Goal: Contribute content

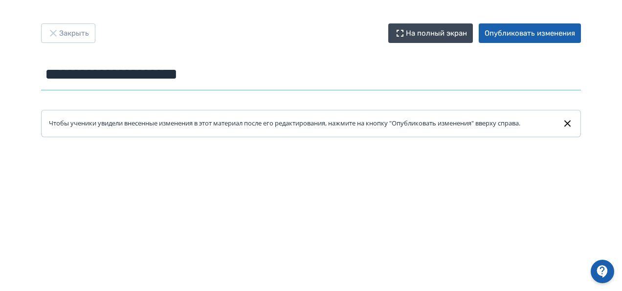
click at [154, 69] on input "**********" at bounding box center [311, 75] width 540 height 32
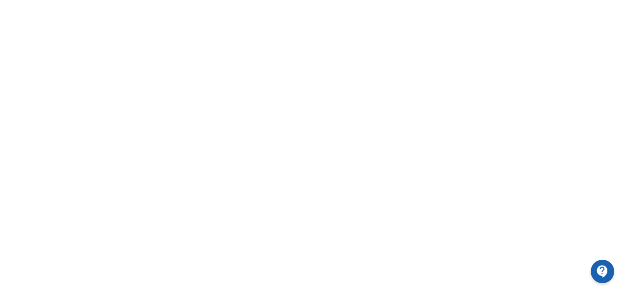
scroll to position [50, 0]
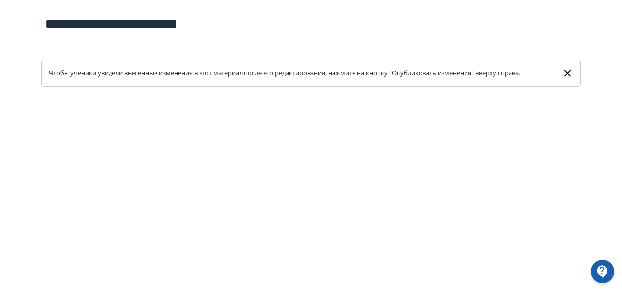
click at [563, 74] on icon at bounding box center [567, 73] width 11 height 12
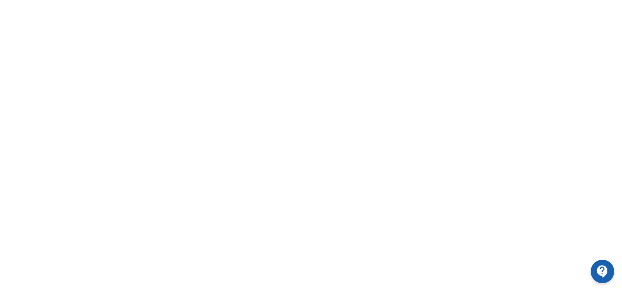
scroll to position [262, 0]
drag, startPoint x: 602, startPoint y: 29, endPoint x: 616, endPoint y: 17, distance: 19.0
click at [616, 17] on div at bounding box center [311, 52] width 622 height 440
drag, startPoint x: 616, startPoint y: 17, endPoint x: 625, endPoint y: 24, distance: 11.8
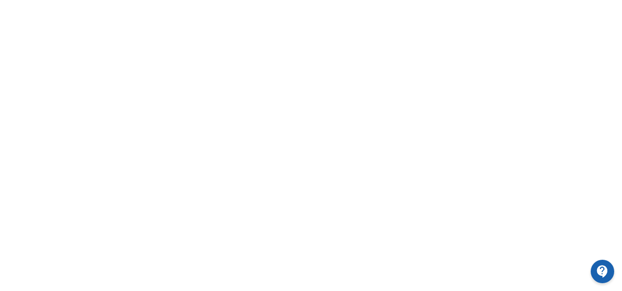
click at [600, 196] on div at bounding box center [311, 52] width 622 height 440
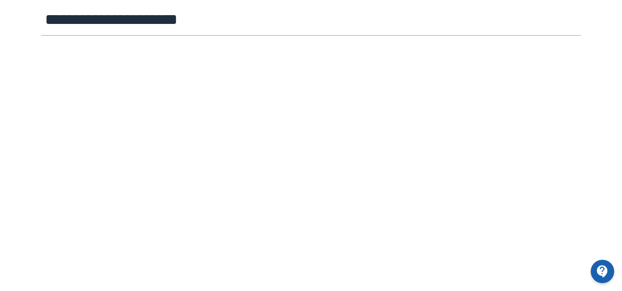
click at [243, 30] on input "**********" at bounding box center [311, 20] width 540 height 32
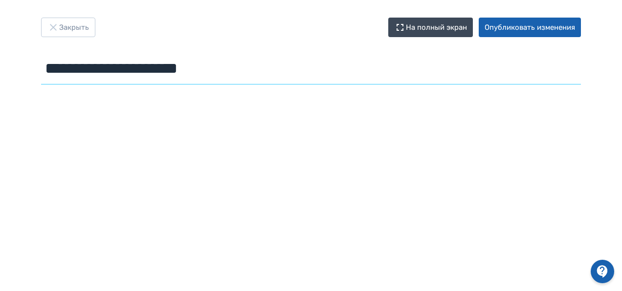
scroll to position [0, 0]
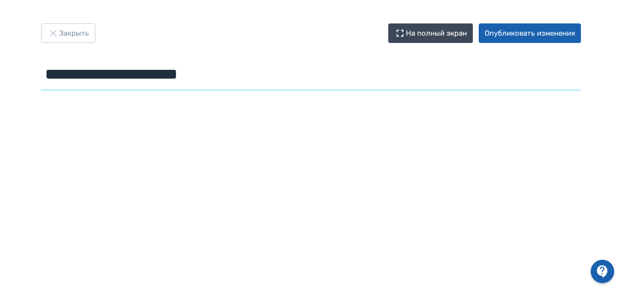
drag, startPoint x: 282, startPoint y: 67, endPoint x: 22, endPoint y: 87, distance: 260.3
click at [22, 87] on div "**********" at bounding box center [311, 58] width 587 height 71
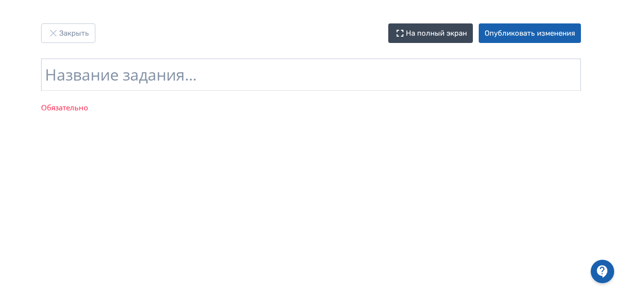
drag, startPoint x: 22, startPoint y: 87, endPoint x: 61, endPoint y: 75, distance: 40.5
click at [61, 75] on div "Закрыть На полный экран Опубликовать изменения Название задания... Обязательно" at bounding box center [311, 71] width 587 height 97
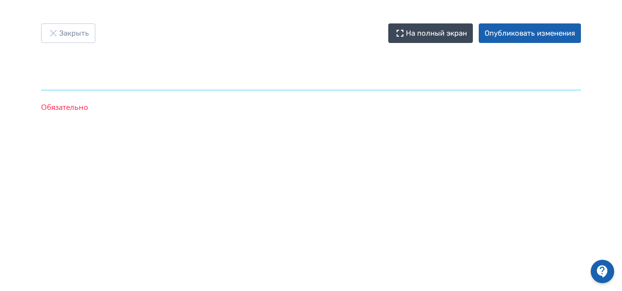
click at [61, 75] on input "text" at bounding box center [311, 75] width 540 height 32
click at [275, 86] on input "text" at bounding box center [311, 75] width 540 height 32
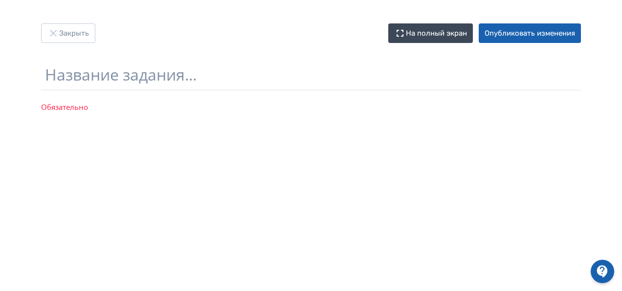
click at [343, 112] on div "Название задания... Обязательно" at bounding box center [311, 87] width 540 height 57
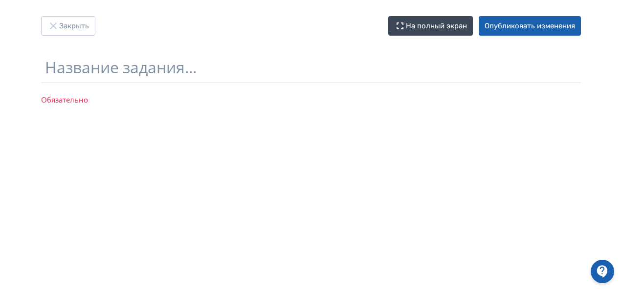
scroll to position [4, 0]
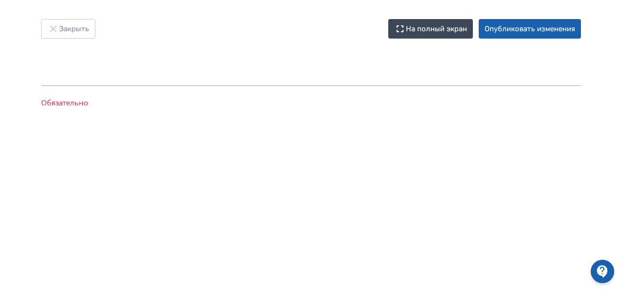
click at [169, 68] on input "text" at bounding box center [311, 70] width 540 height 32
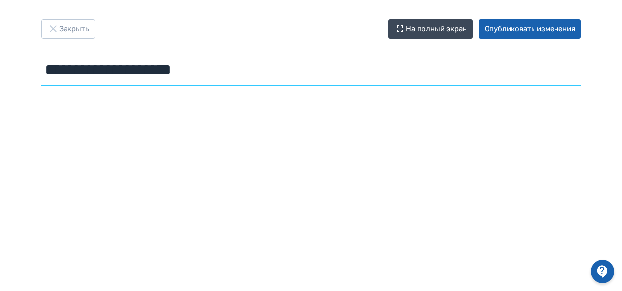
type input "**********"
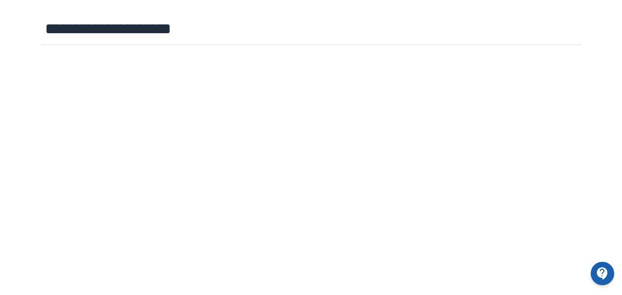
scroll to position [0, 0]
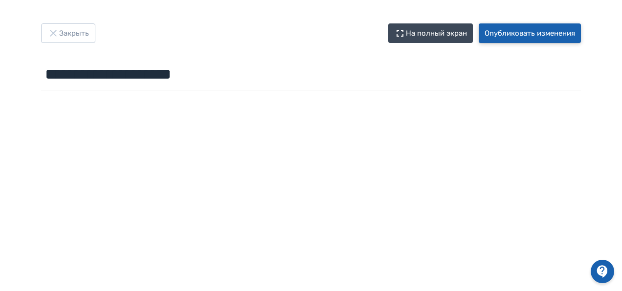
click at [516, 23] on button "Опубликовать изменения" at bounding box center [530, 33] width 102 height 20
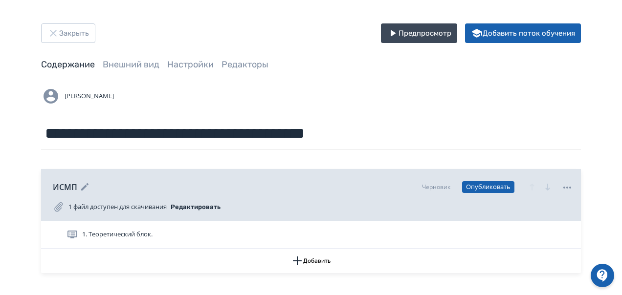
click at [571, 187] on icon at bounding box center [567, 188] width 12 height 12
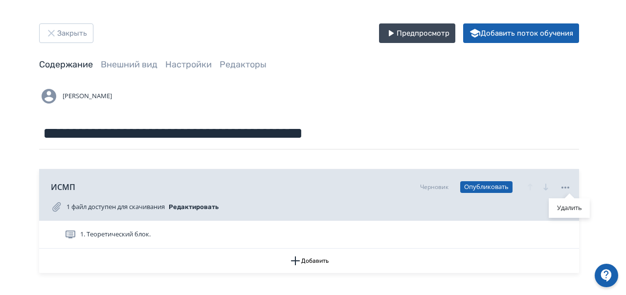
drag, startPoint x: 191, startPoint y: 207, endPoint x: 55, endPoint y: 209, distance: 135.9
click at [55, 209] on div "Удалить" at bounding box center [313, 147] width 626 height 295
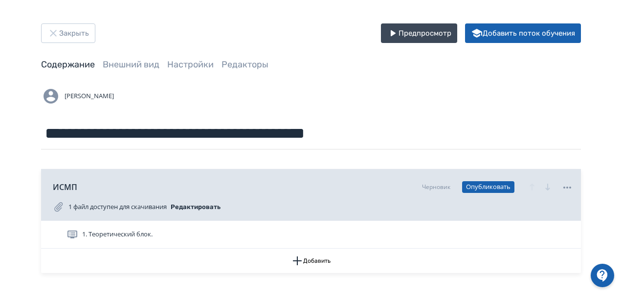
click at [55, 209] on icon at bounding box center [58, 206] width 8 height 9
click at [571, 186] on icon at bounding box center [567, 188] width 12 height 12
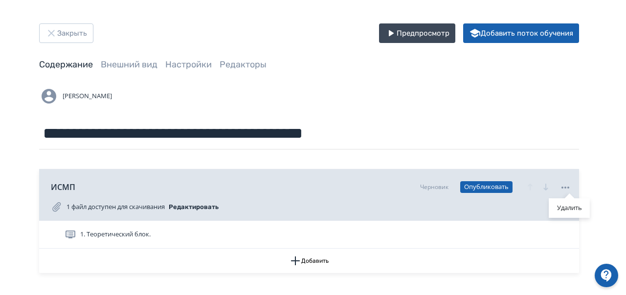
click at [138, 209] on div "Удалить" at bounding box center [313, 147] width 626 height 295
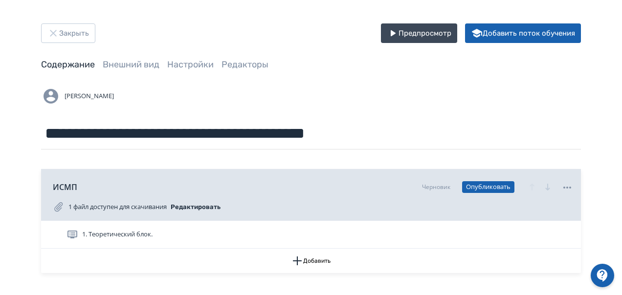
click at [200, 203] on button "Редактировать" at bounding box center [196, 207] width 50 height 16
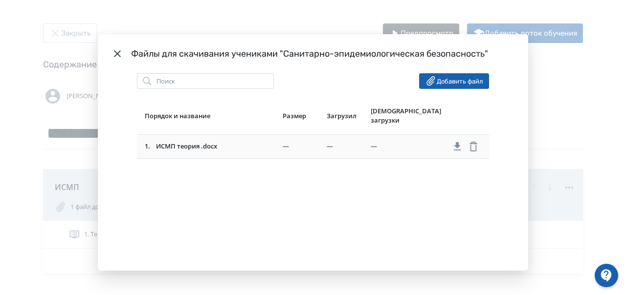
click at [475, 141] on icon "Modal" at bounding box center [473, 147] width 12 height 12
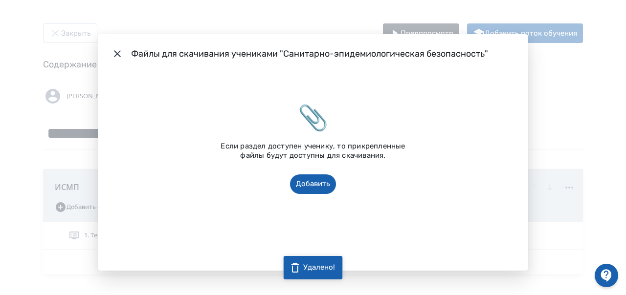
click at [571, 75] on div "Файлы для скачивания учениками "Санитарно-эпидемиологическая безопасность" 📎 Ес…" at bounding box center [313, 147] width 626 height 295
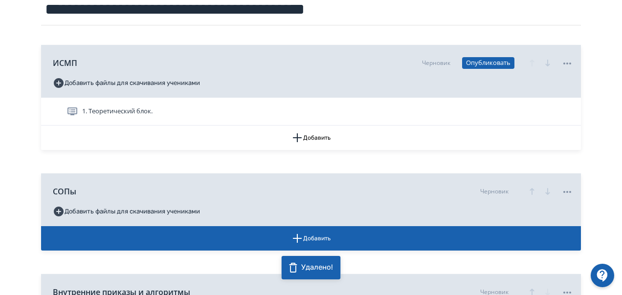
scroll to position [127, 0]
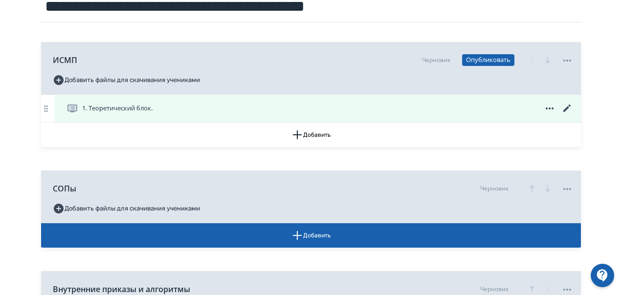
click at [131, 110] on span "1. Теоретический блок." at bounding box center [117, 109] width 70 height 10
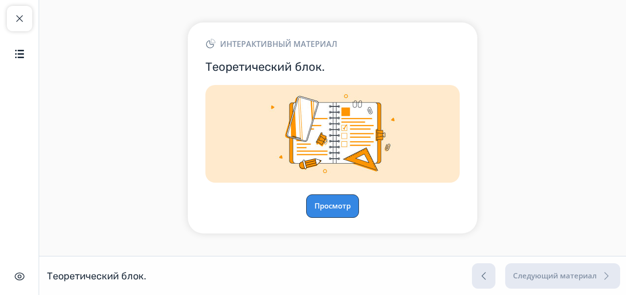
click at [328, 210] on button "Просмотр" at bounding box center [332, 206] width 53 height 23
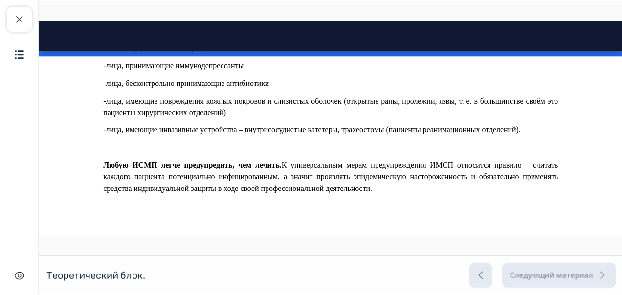
scroll to position [1498, 0]
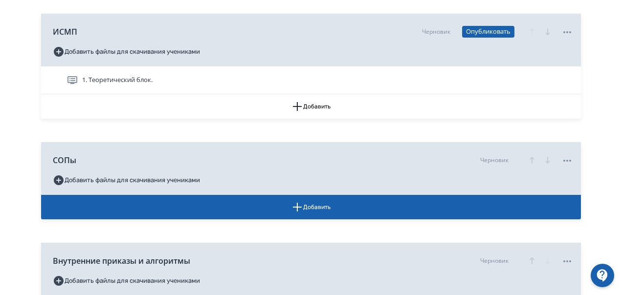
scroll to position [147, 0]
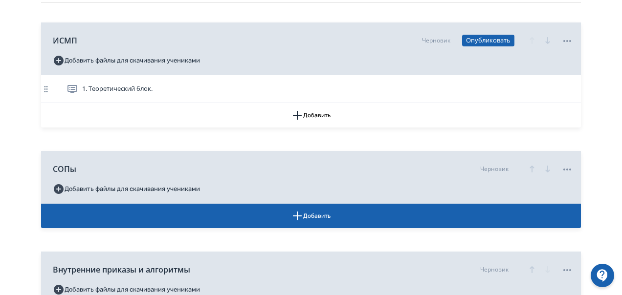
click at [43, 88] on icon at bounding box center [46, 89] width 10 height 10
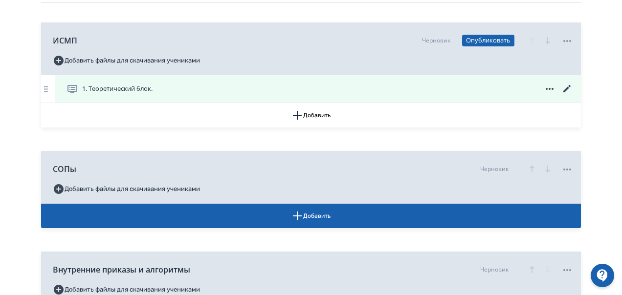
click at [103, 87] on span "1. Теоретический блок." at bounding box center [117, 89] width 70 height 10
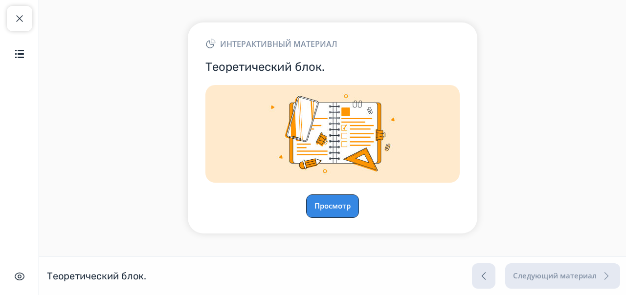
click at [333, 209] on button "Просмотр" at bounding box center [332, 206] width 53 height 23
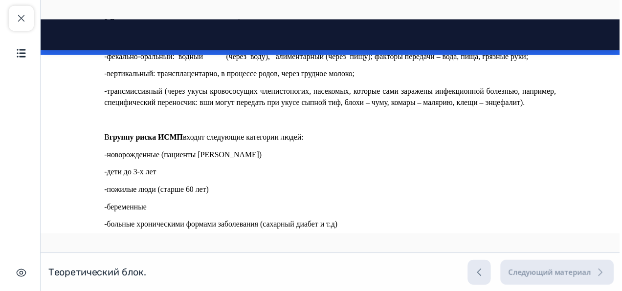
scroll to position [1498, 0]
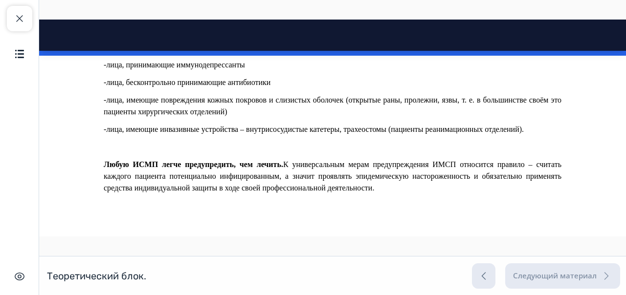
drag, startPoint x: 625, startPoint y: 90, endPoint x: 660, endPoint y: 274, distance: 186.6
click at [16, 56] on img "button" at bounding box center [20, 54] width 12 height 12
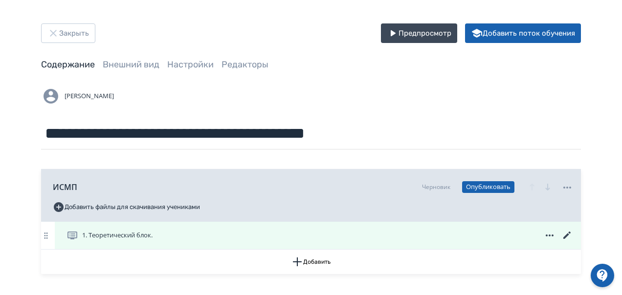
click at [307, 242] on div "1. Теоретический блок." at bounding box center [318, 235] width 526 height 27
click at [566, 238] on icon at bounding box center [566, 235] width 7 height 7
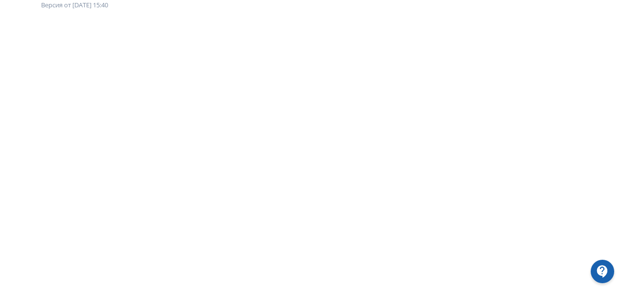
scroll to position [95, 0]
